Goal: Information Seeking & Learning: Check status

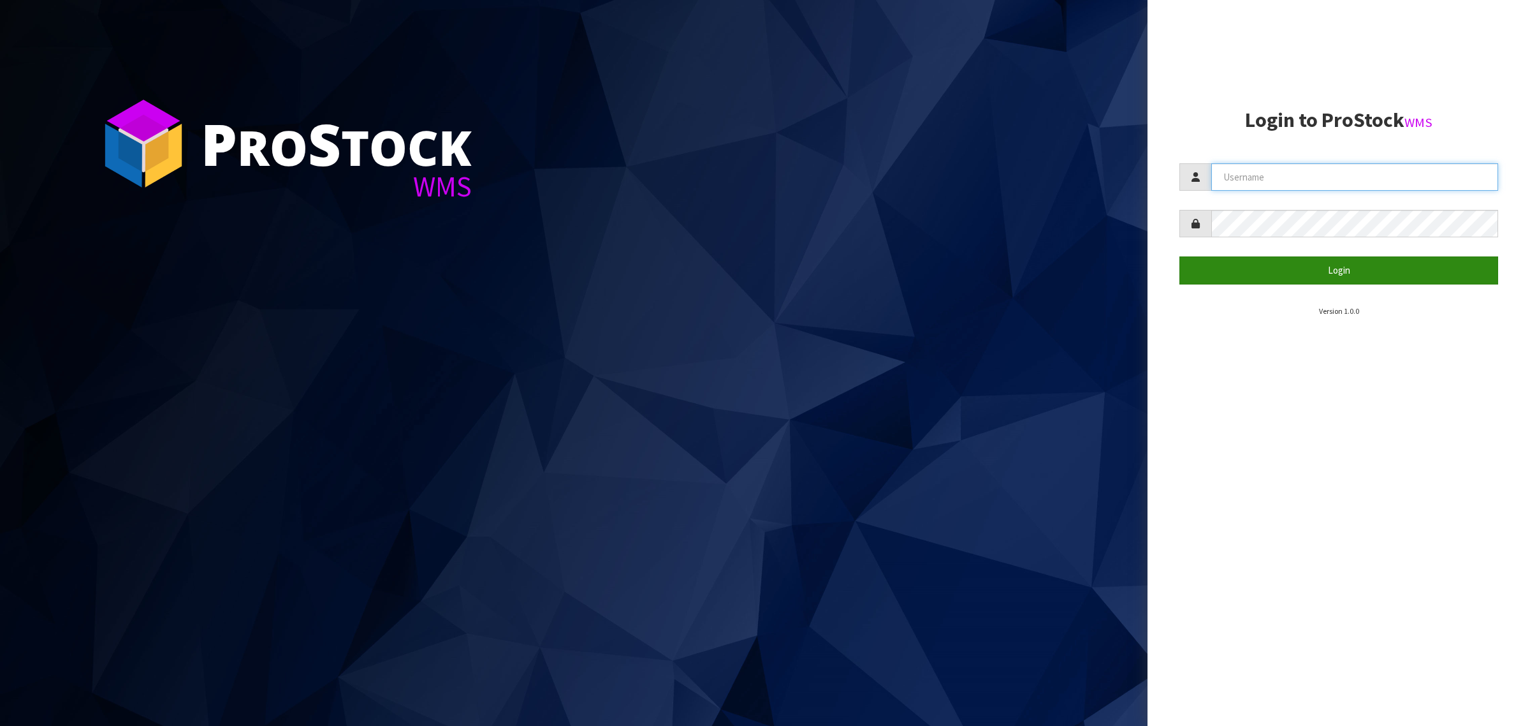
type input "[PERSON_NAME][EMAIL_ADDRESS][DOMAIN_NAME]"
click at [1322, 268] on button "Login" at bounding box center [1339, 269] width 319 height 27
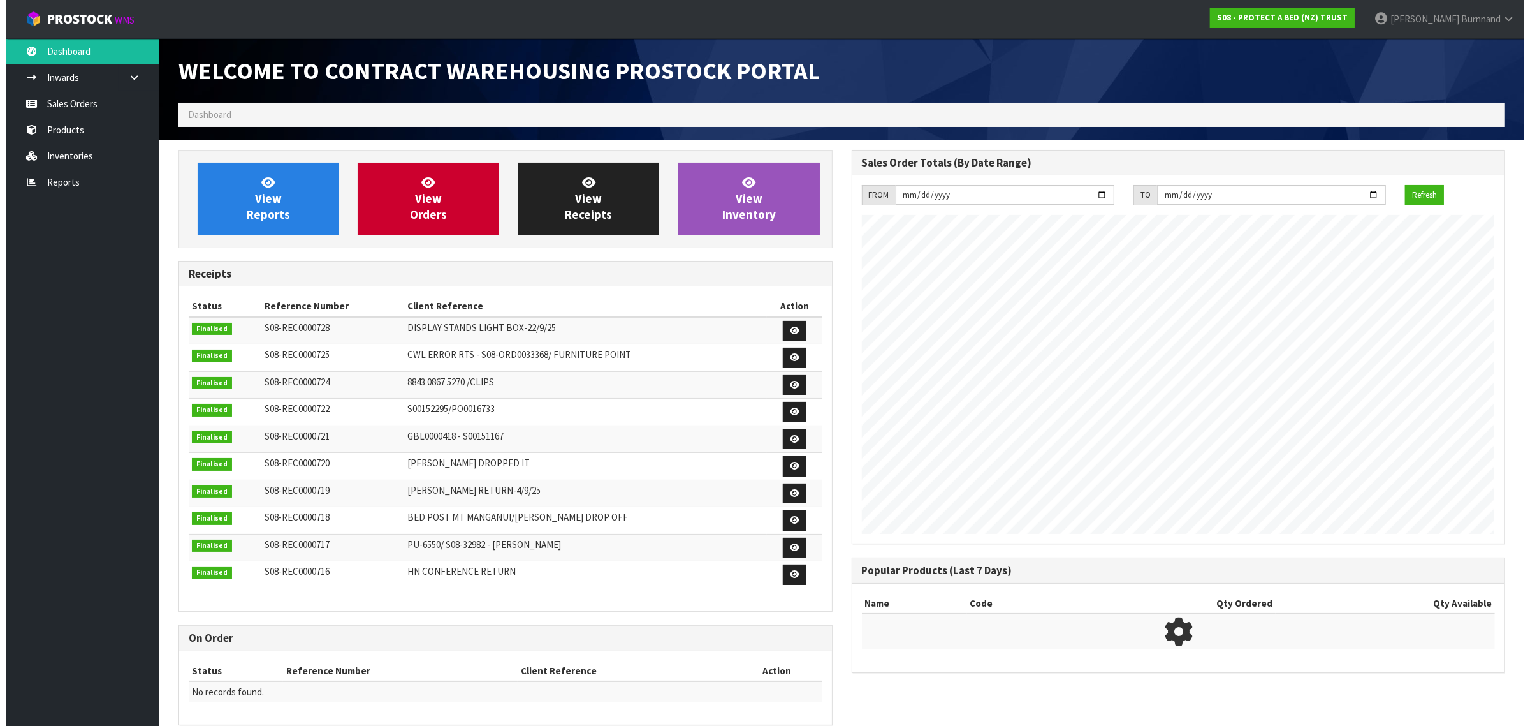
scroll to position [710, 673]
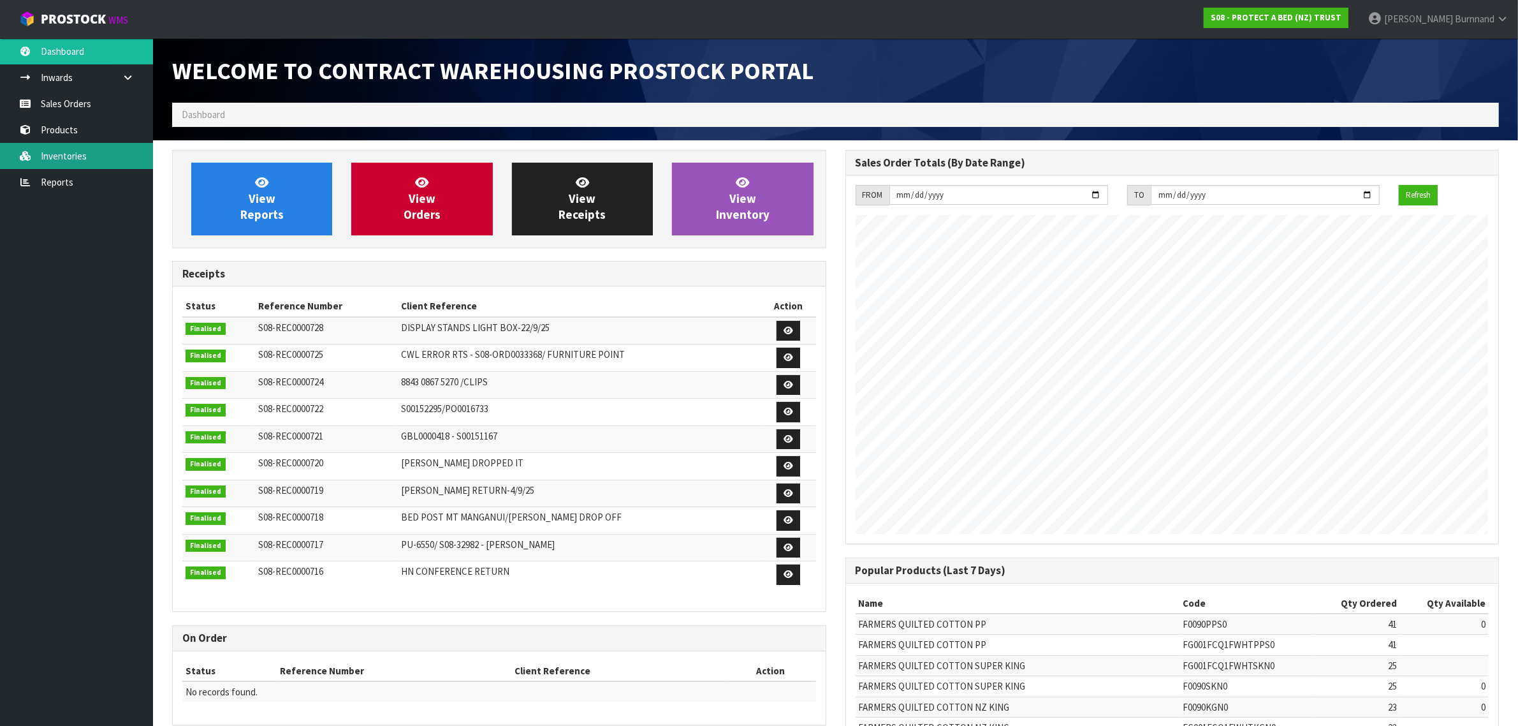
click at [69, 154] on link "Inventories" at bounding box center [76, 156] width 153 height 26
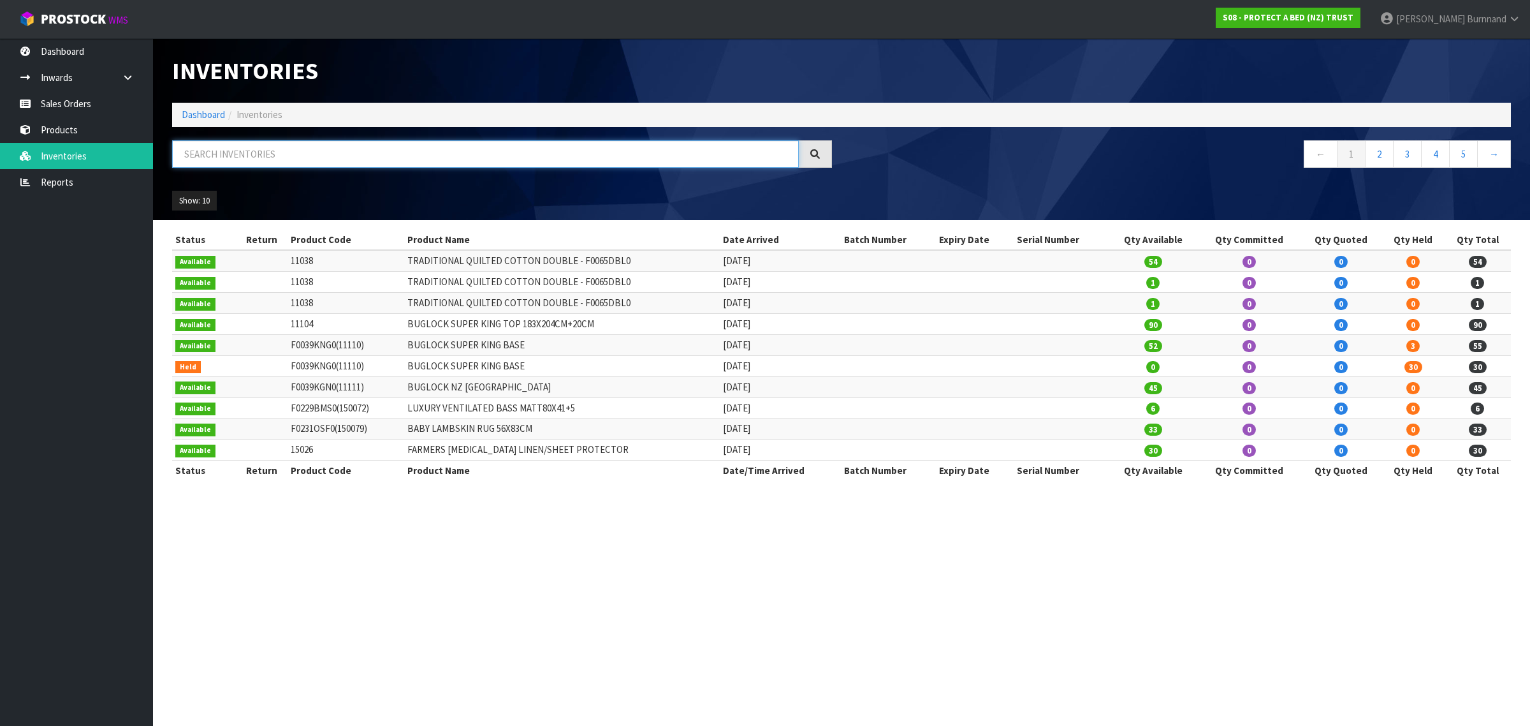
click at [233, 153] on input "text" at bounding box center [485, 153] width 627 height 27
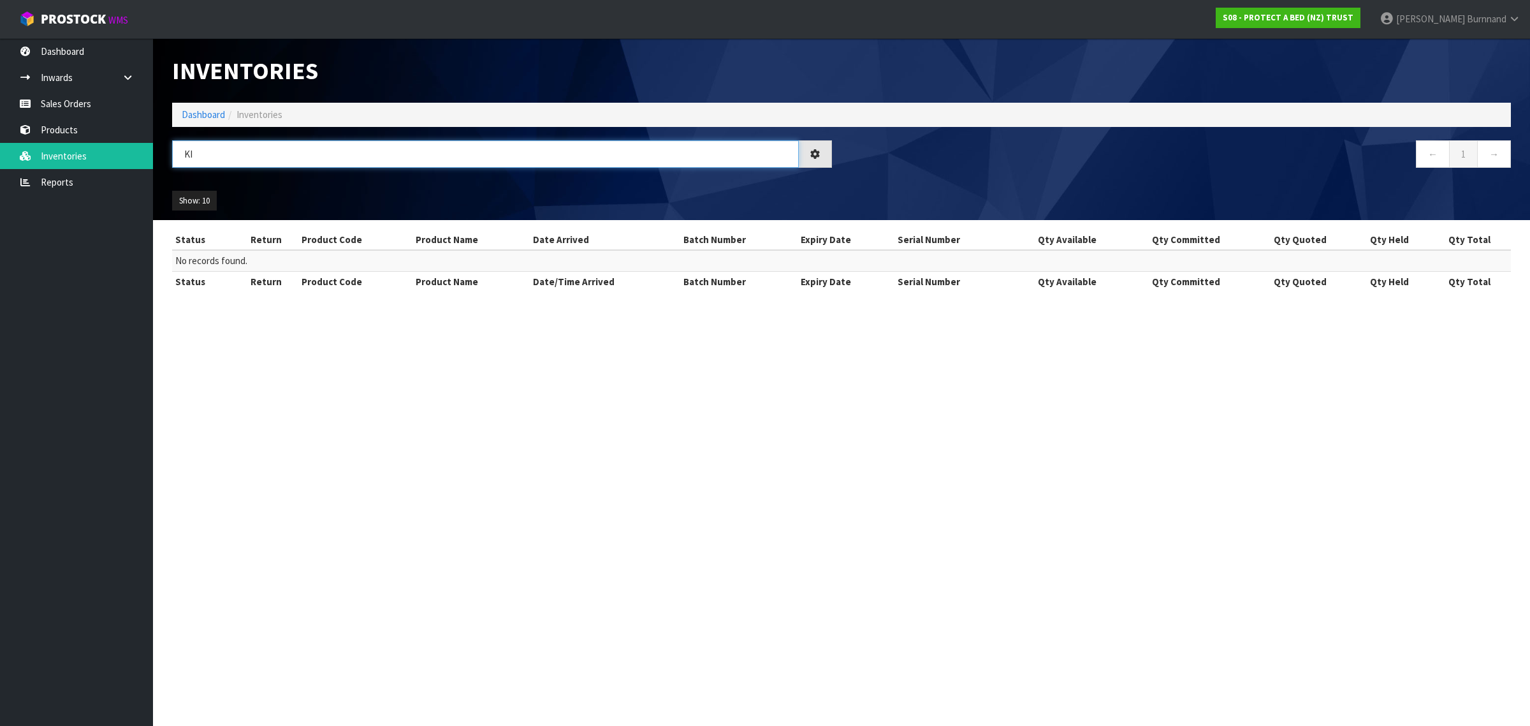
type input "K"
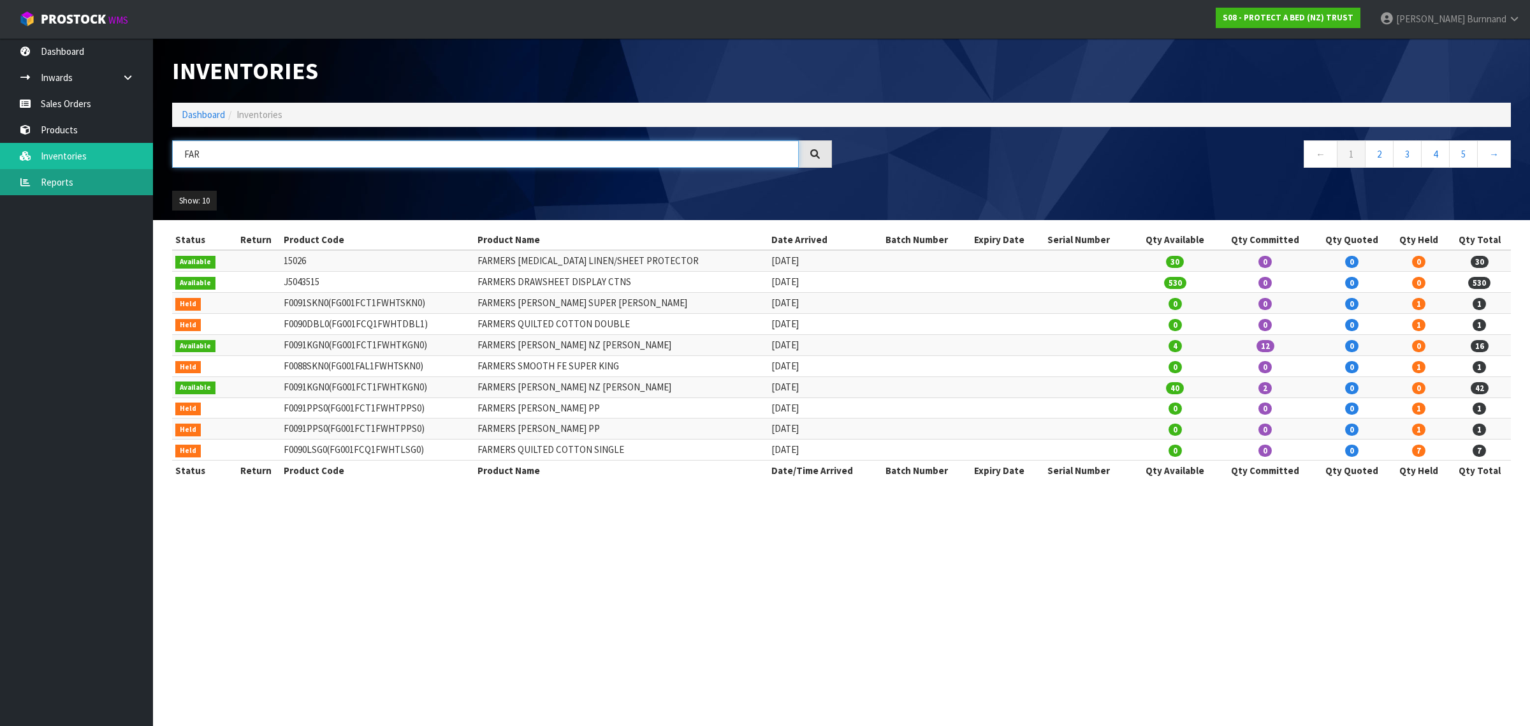
type input "FAR"
click at [74, 180] on link "Reports" at bounding box center [76, 182] width 153 height 26
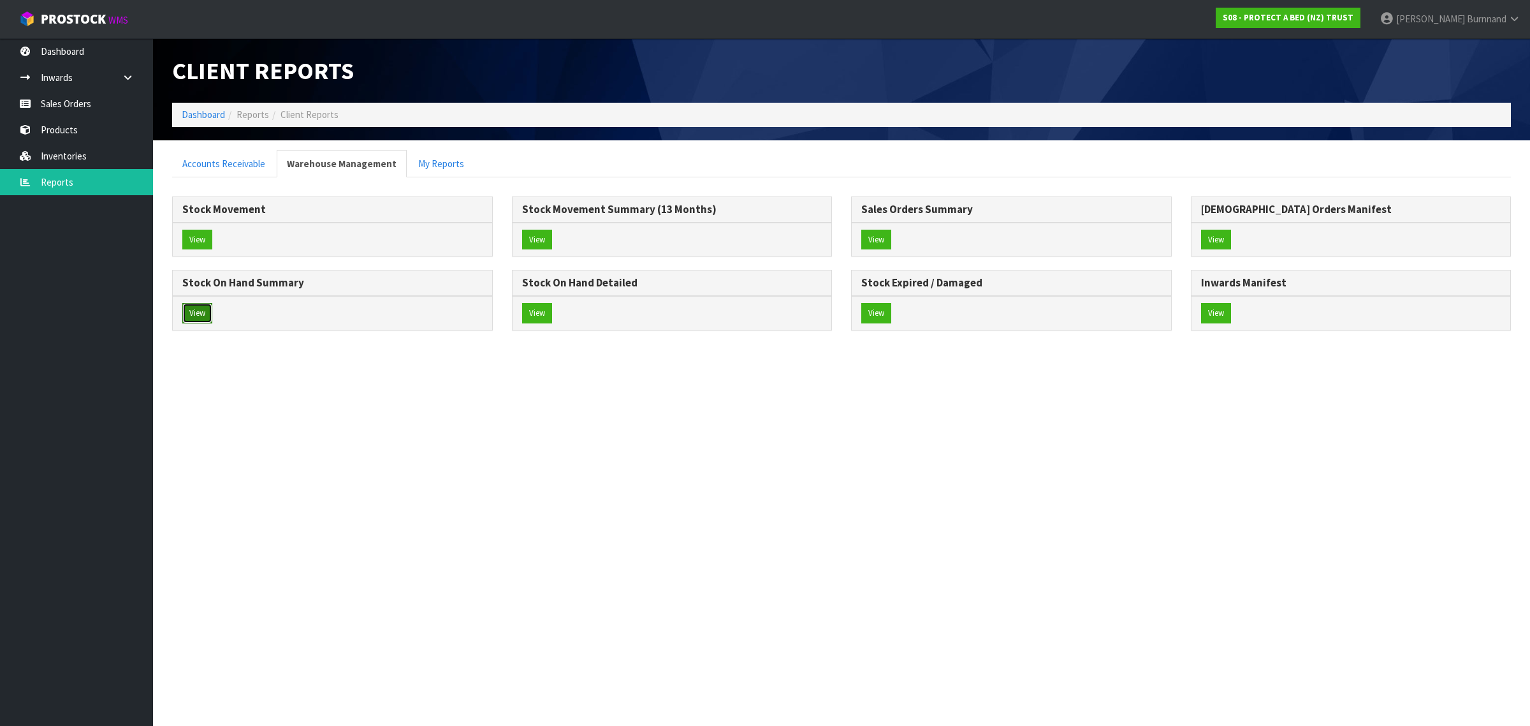
click at [202, 314] on button "View" at bounding box center [197, 313] width 30 height 20
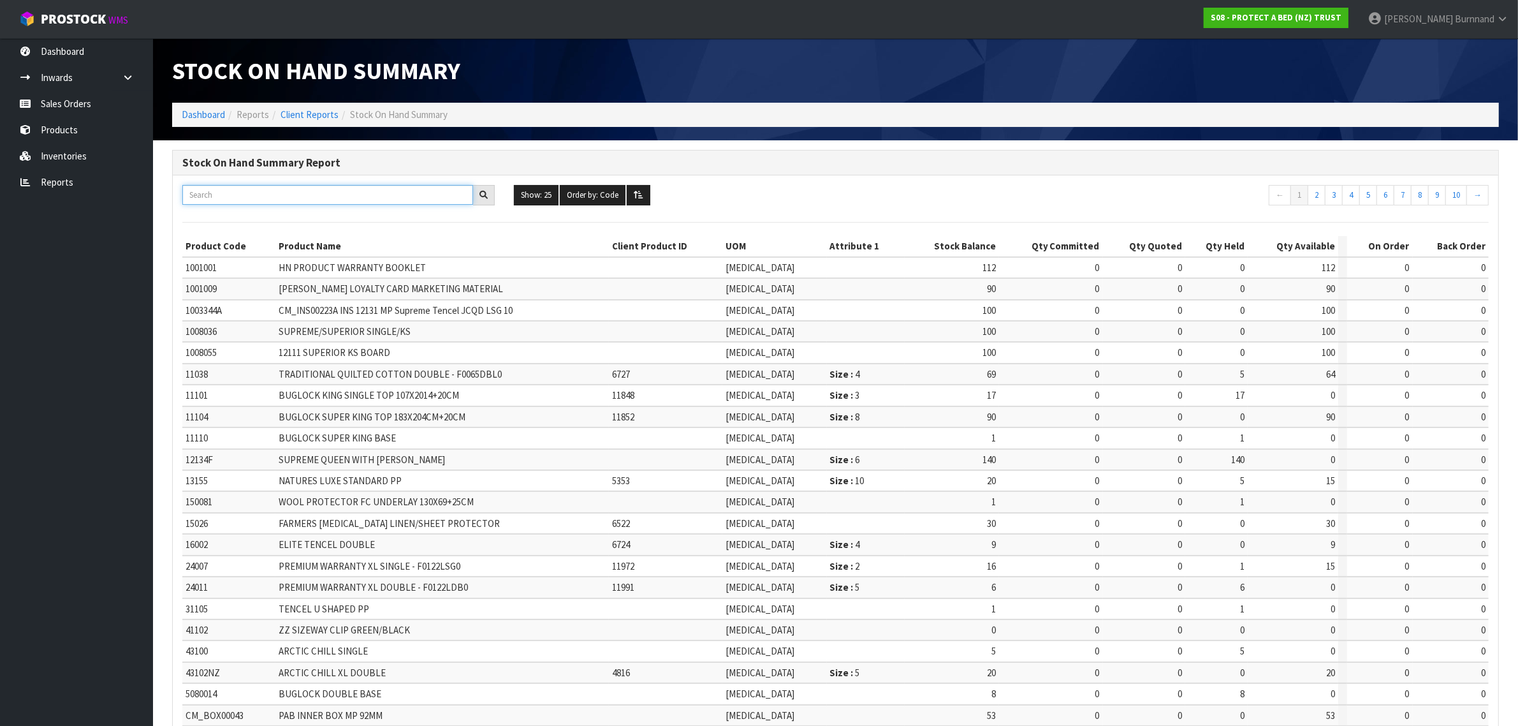
click at [223, 193] on input "text" at bounding box center [327, 195] width 291 height 20
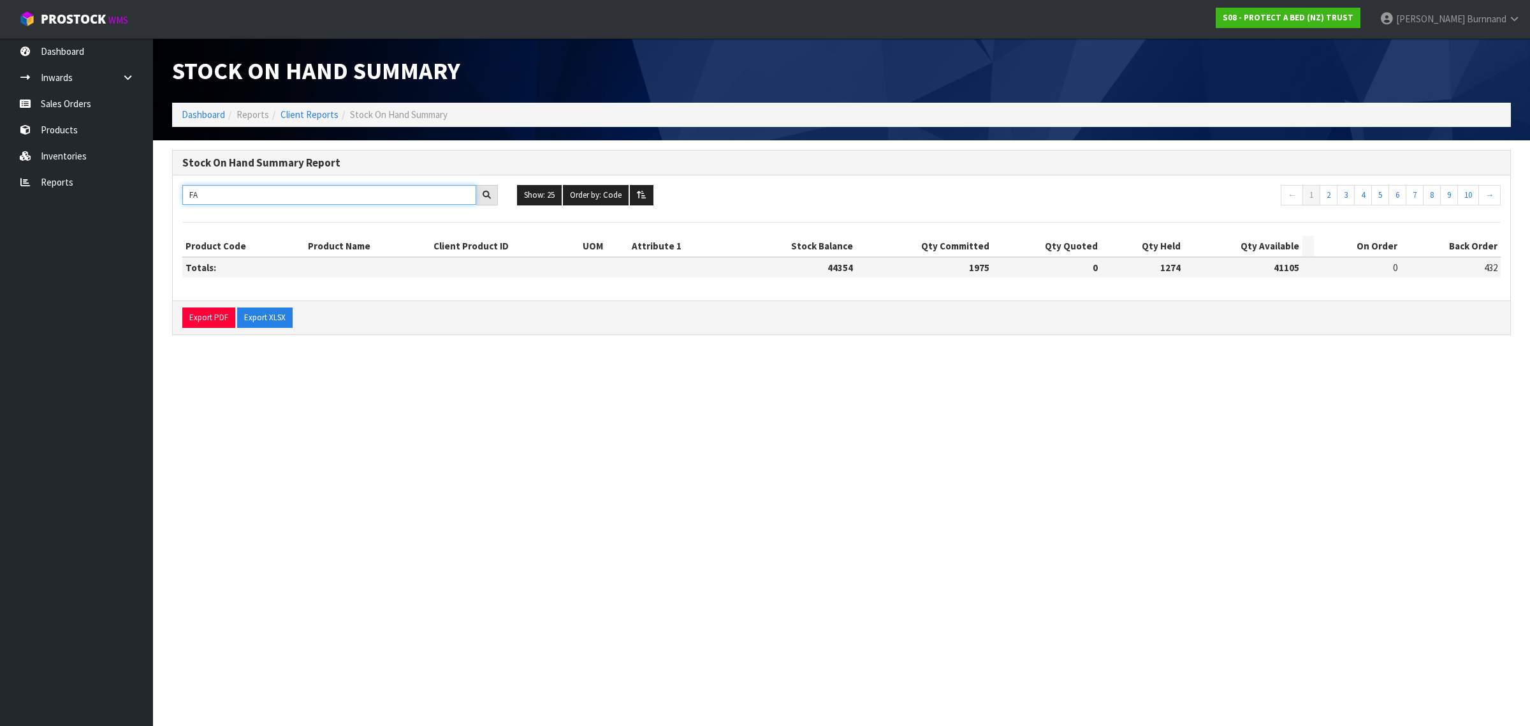
type input "F"
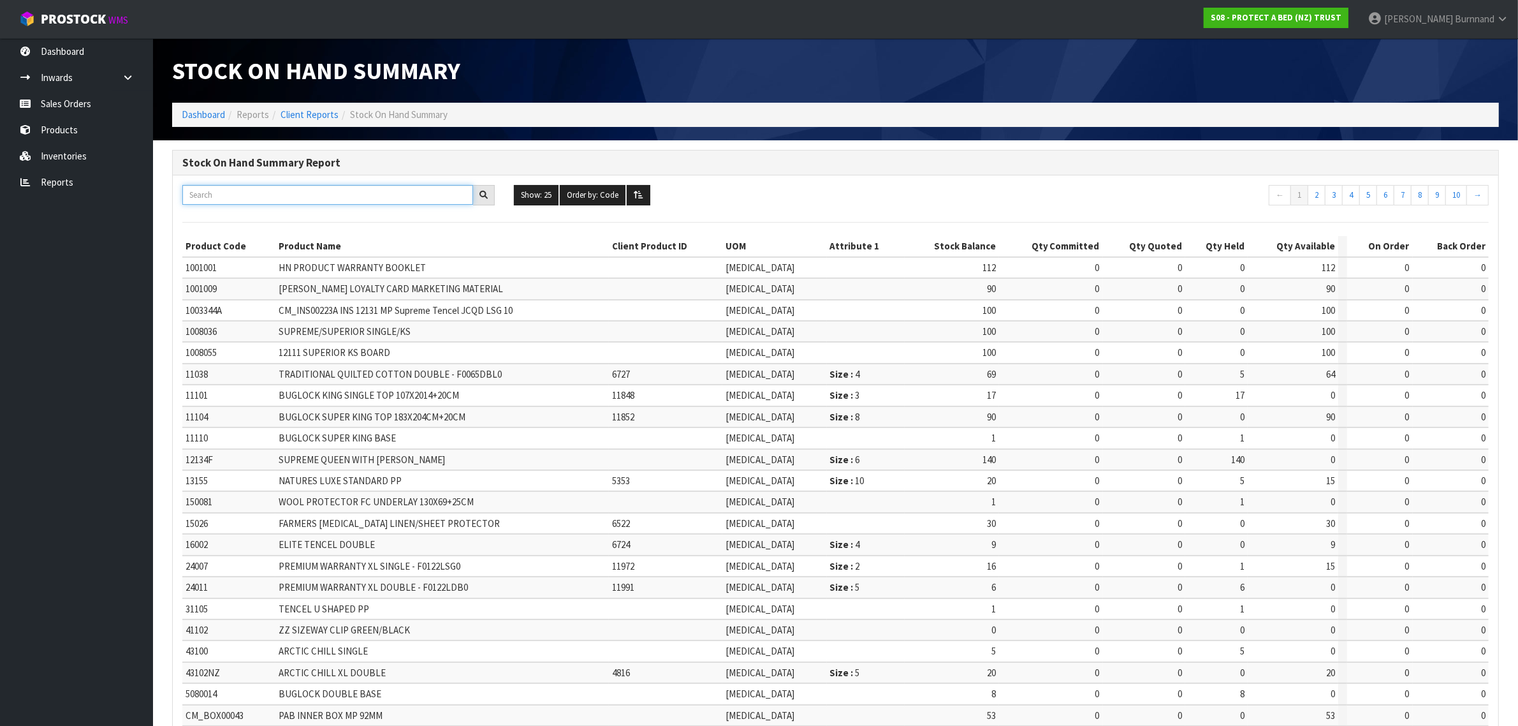
click at [196, 196] on input "text" at bounding box center [327, 195] width 291 height 20
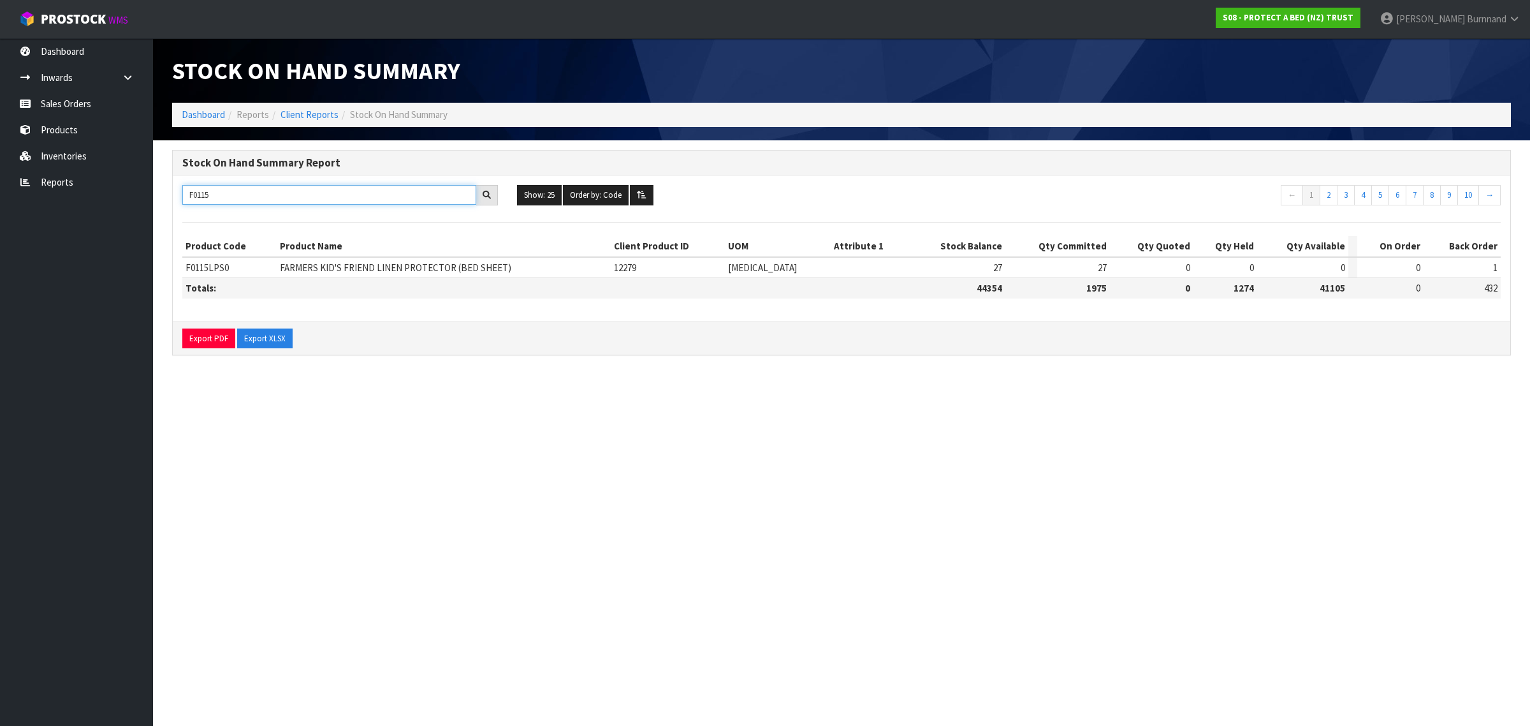
drag, startPoint x: 198, startPoint y: 198, endPoint x: 222, endPoint y: 196, distance: 23.6
click at [222, 196] on input "F0115" at bounding box center [329, 195] width 294 height 20
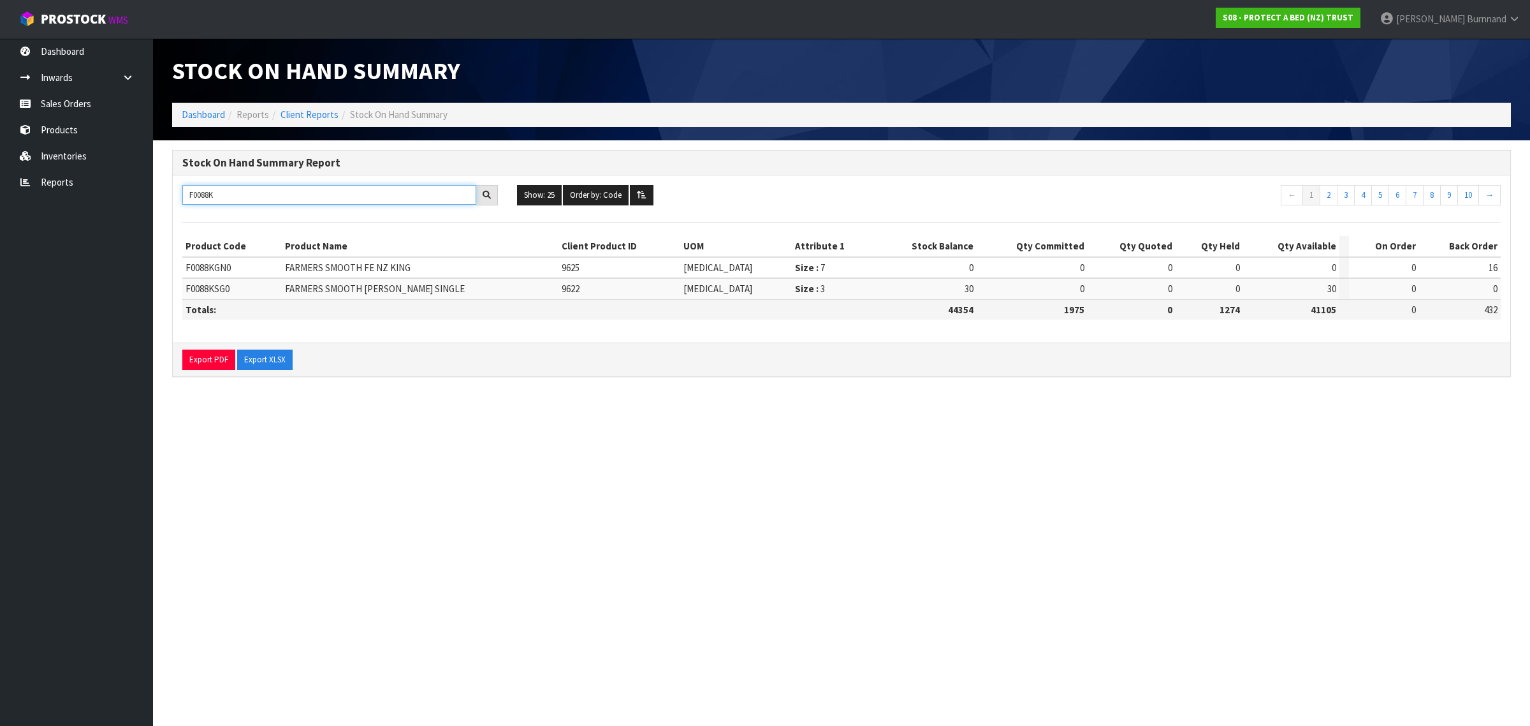
drag, startPoint x: 212, startPoint y: 198, endPoint x: 219, endPoint y: 198, distance: 7.0
click at [219, 198] on input "F0088K" at bounding box center [329, 195] width 294 height 20
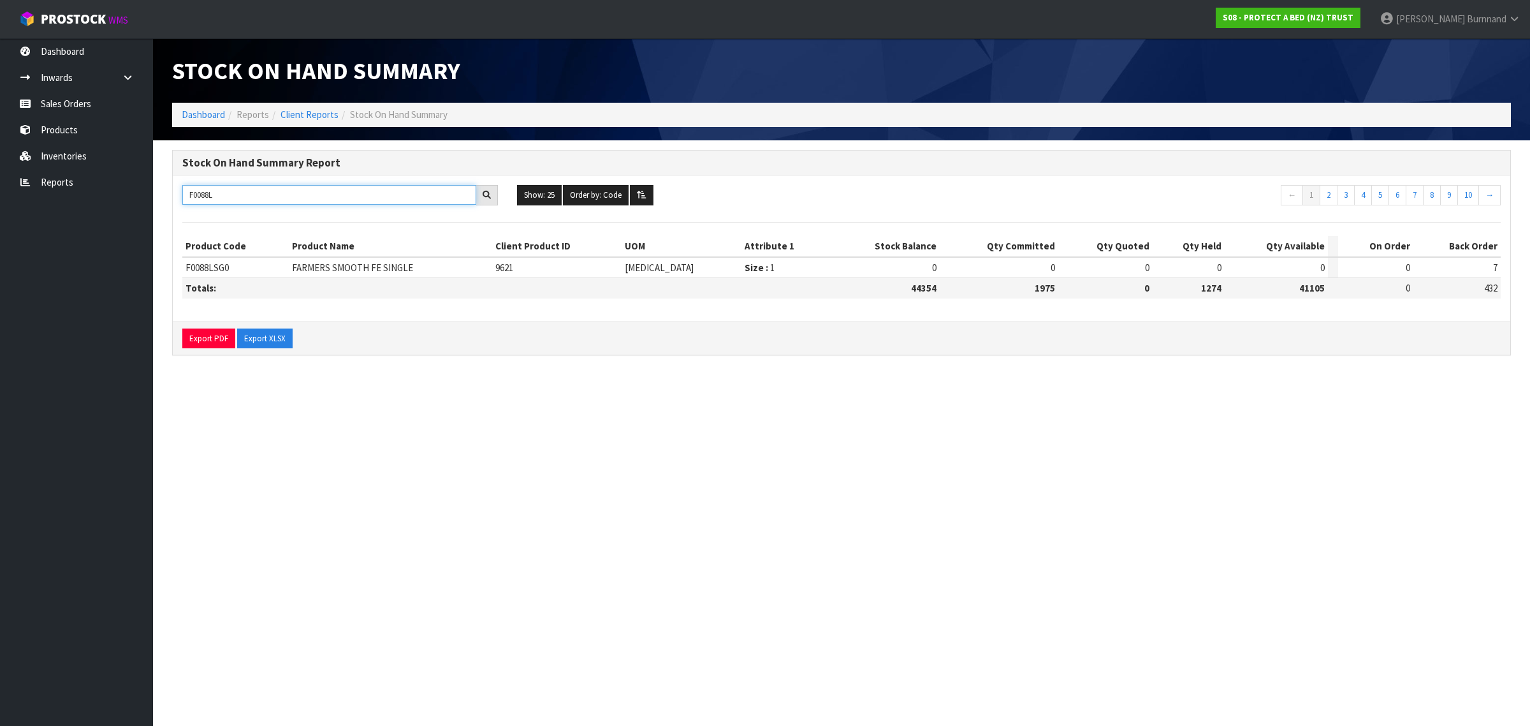
drag, startPoint x: 201, startPoint y: 195, endPoint x: 228, endPoint y: 195, distance: 27.4
click at [228, 195] on input "F0088L" at bounding box center [329, 195] width 294 height 20
drag, startPoint x: 210, startPoint y: 196, endPoint x: 222, endPoint y: 195, distance: 11.5
click at [222, 195] on input "F0090PP" at bounding box center [329, 195] width 294 height 20
drag, startPoint x: 209, startPoint y: 194, endPoint x: 219, endPoint y: 194, distance: 9.6
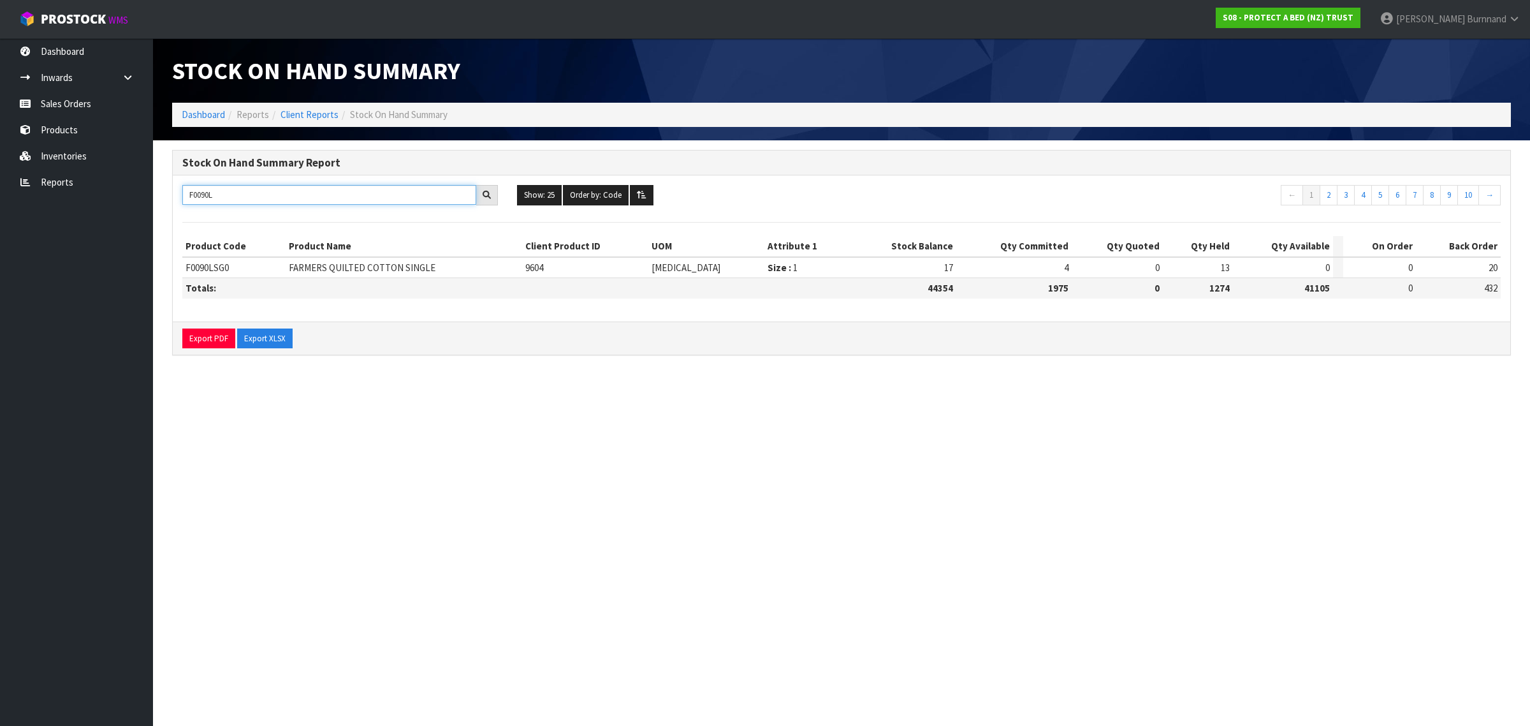
click at [219, 194] on input "F0090L" at bounding box center [329, 195] width 294 height 20
drag, startPoint x: 209, startPoint y: 193, endPoint x: 225, endPoint y: 193, distance: 15.9
click at [225, 193] on input "F0090KS" at bounding box center [329, 195] width 294 height 20
click at [214, 195] on input "F0090D" at bounding box center [329, 195] width 294 height 20
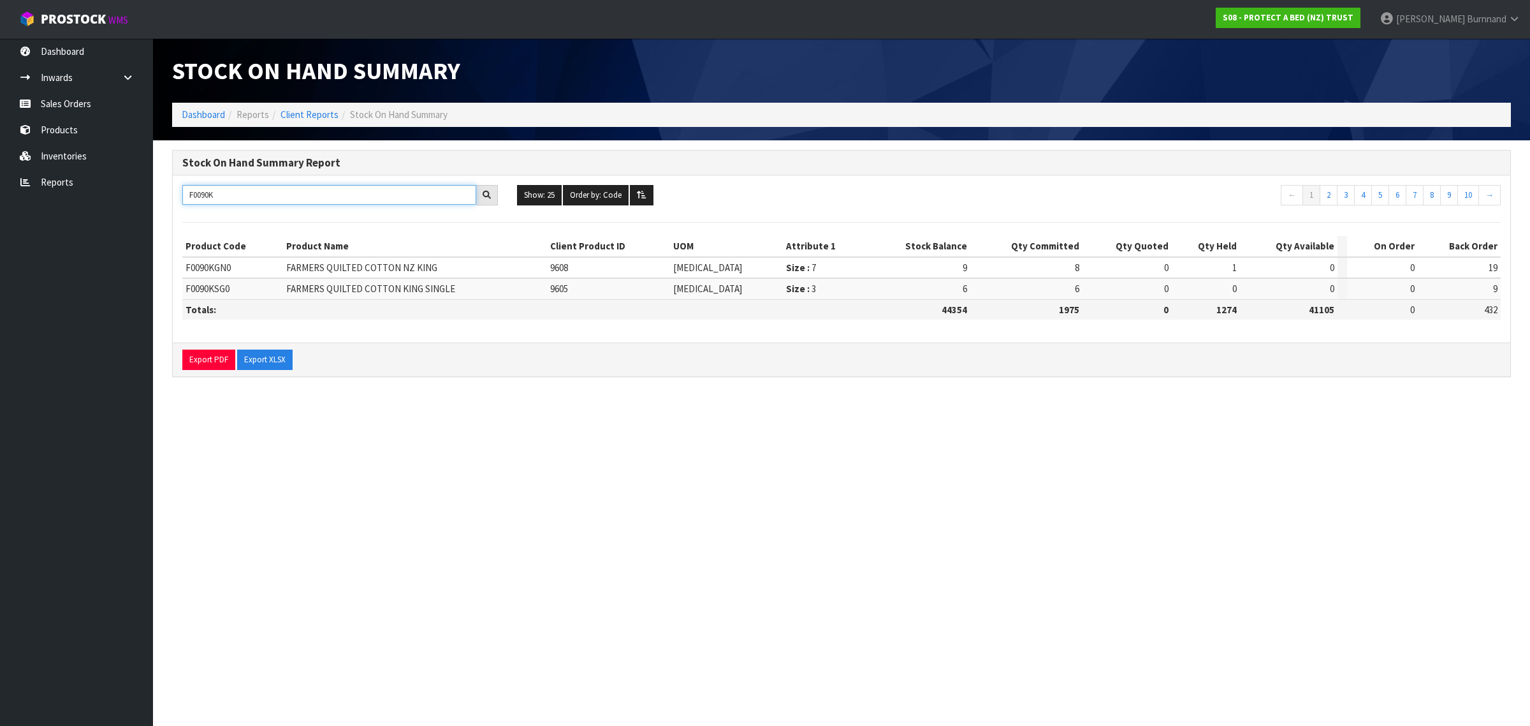
click at [215, 193] on input "F0090K" at bounding box center [329, 195] width 294 height 20
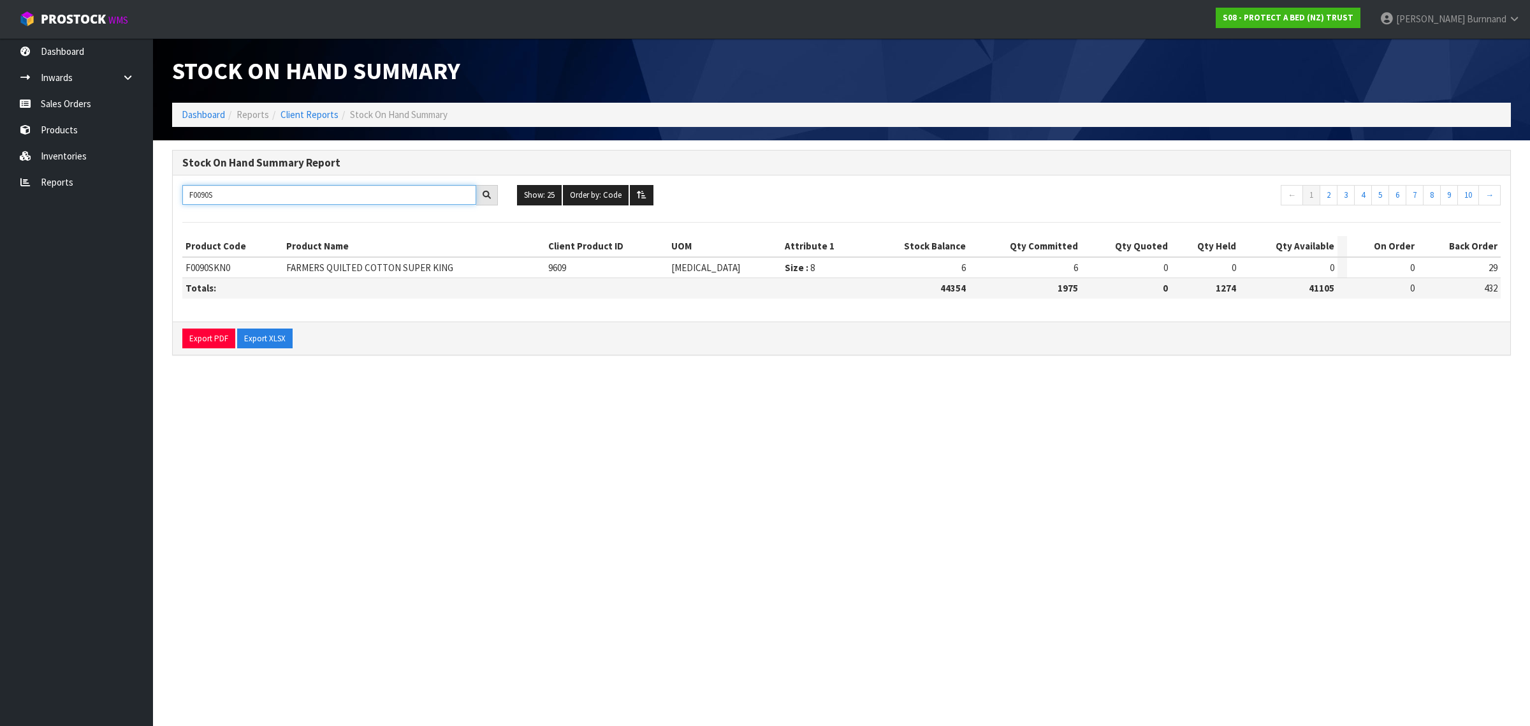
drag, startPoint x: 201, startPoint y: 195, endPoint x: 230, endPoint y: 195, distance: 28.7
click at [230, 195] on input "F0090S" at bounding box center [329, 195] width 294 height 20
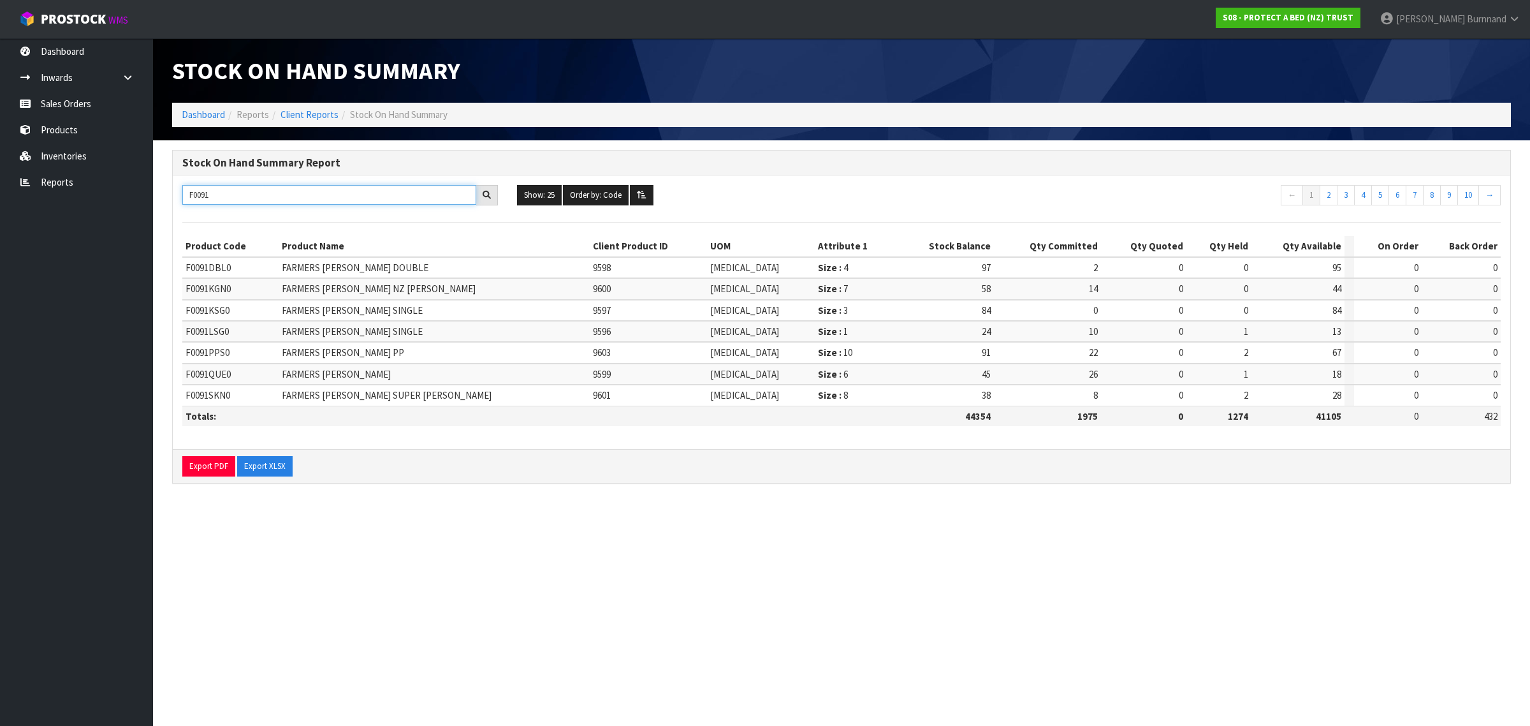
drag, startPoint x: 198, startPoint y: 193, endPoint x: 227, endPoint y: 196, distance: 29.4
click at [226, 194] on input "F0091" at bounding box center [329, 195] width 294 height 20
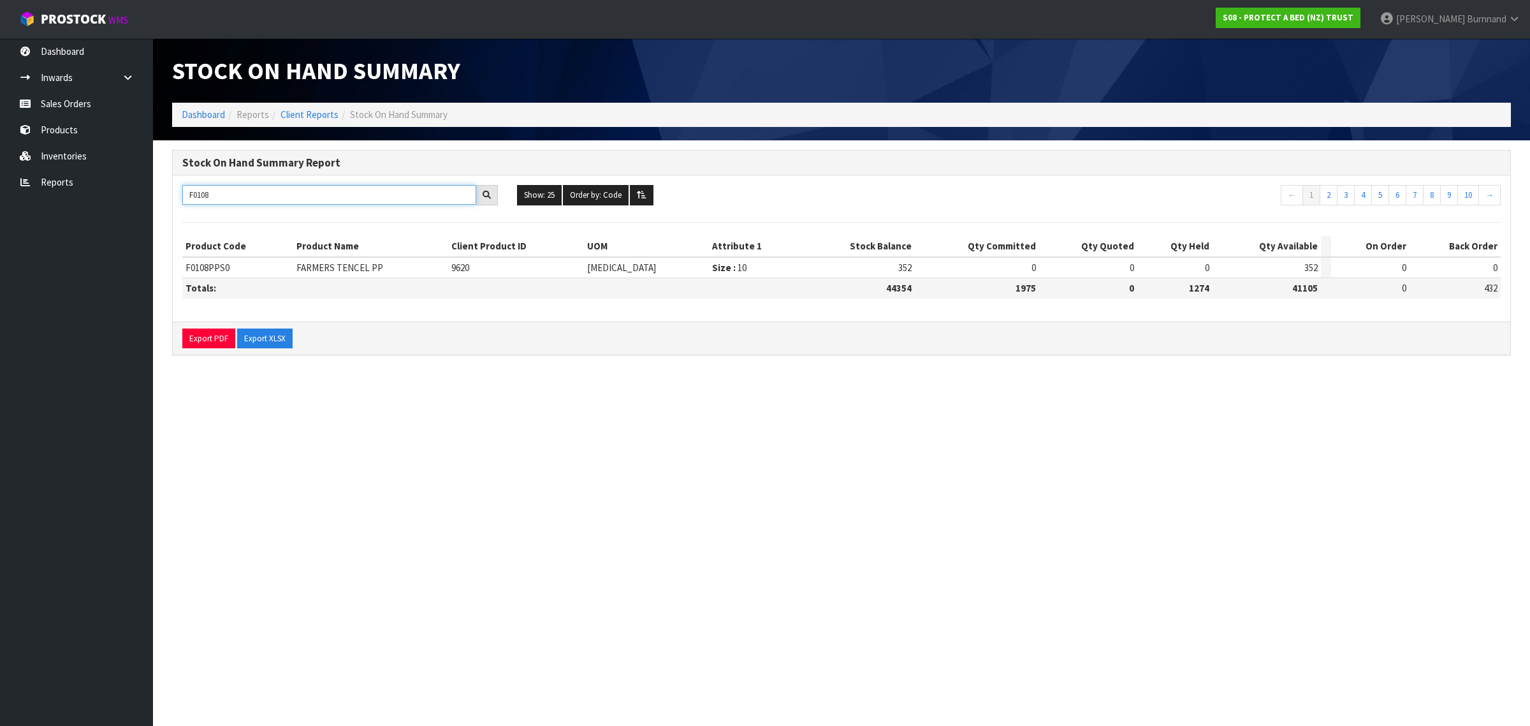
click at [224, 192] on input "F0108" at bounding box center [329, 195] width 294 height 20
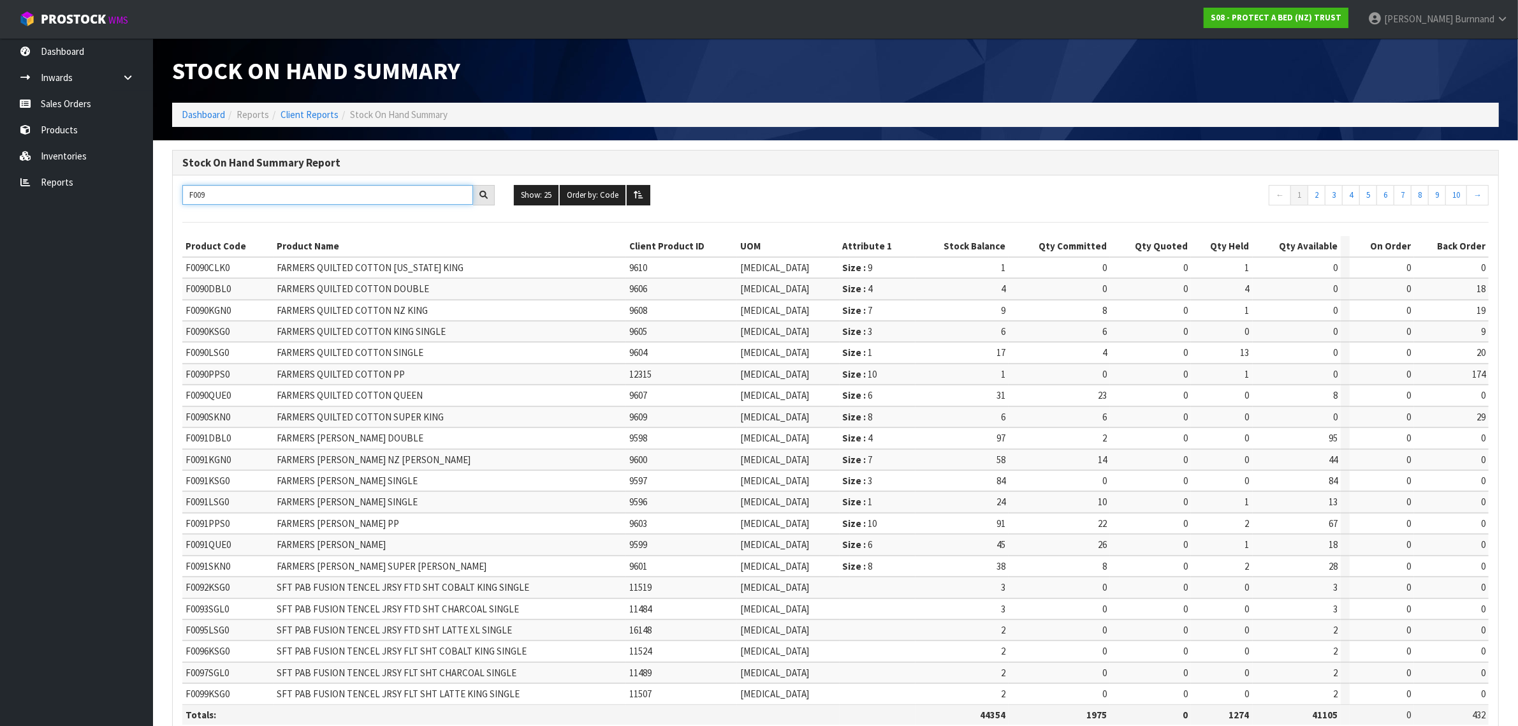
type input "F0091"
